Goal: Navigation & Orientation: Find specific page/section

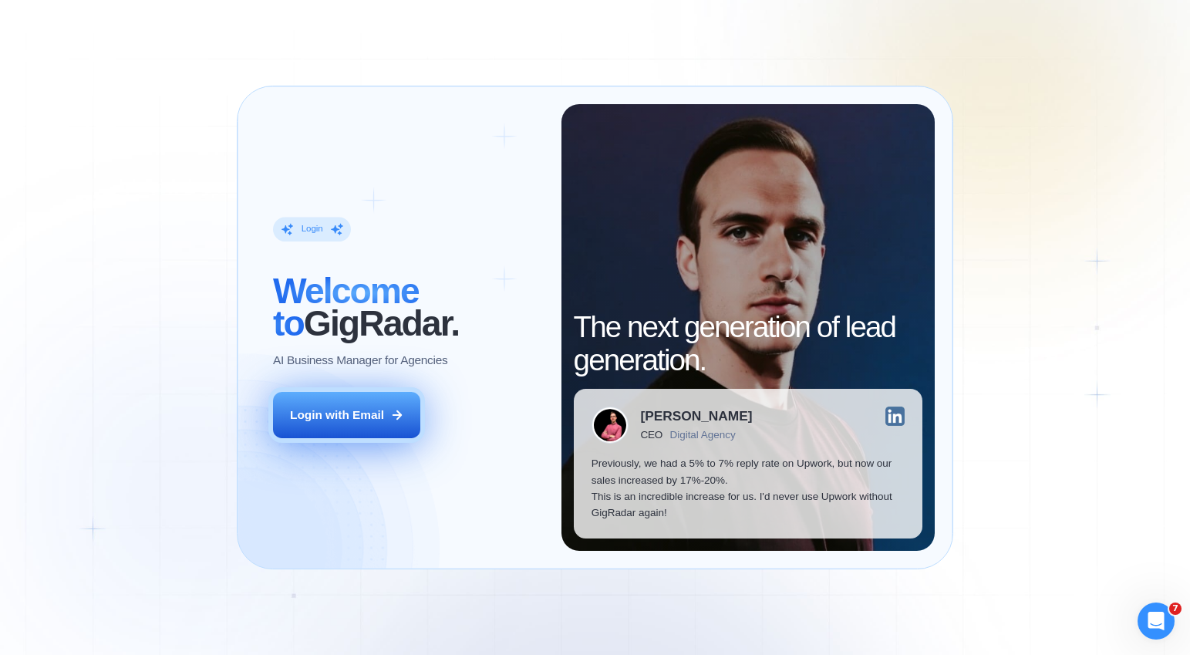
click at [396, 419] on icon at bounding box center [397, 415] width 14 height 14
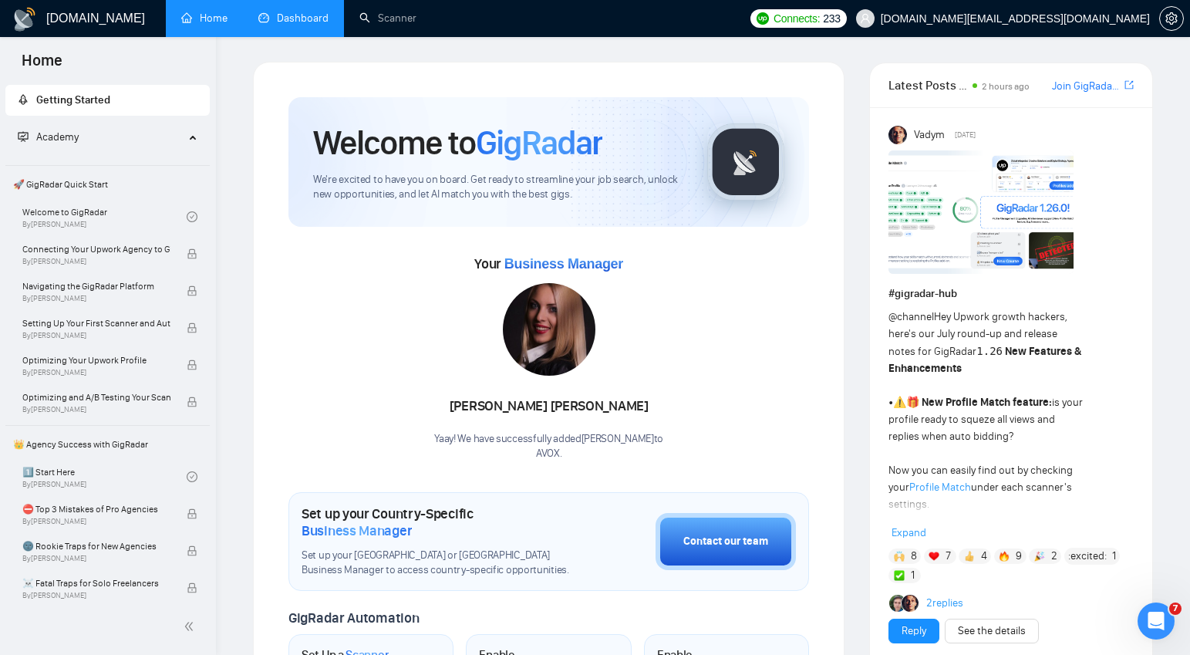
click at [315, 20] on link "Dashboard" at bounding box center [293, 18] width 70 height 13
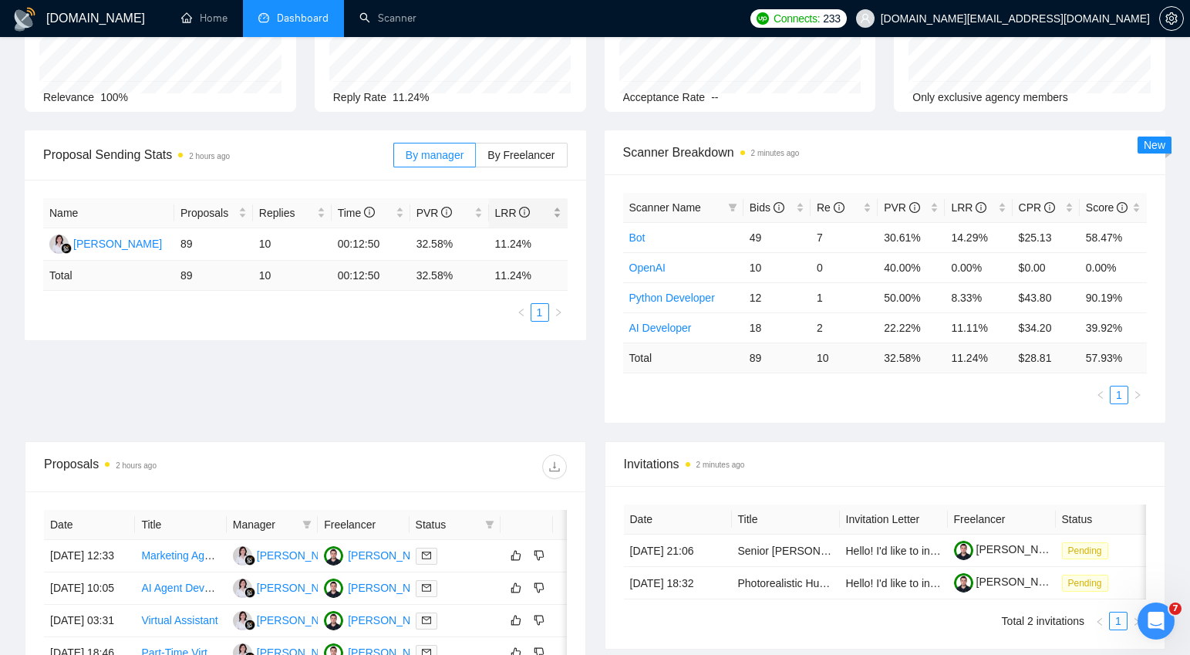
scroll to position [143, 0]
